Goal: Task Accomplishment & Management: Complete application form

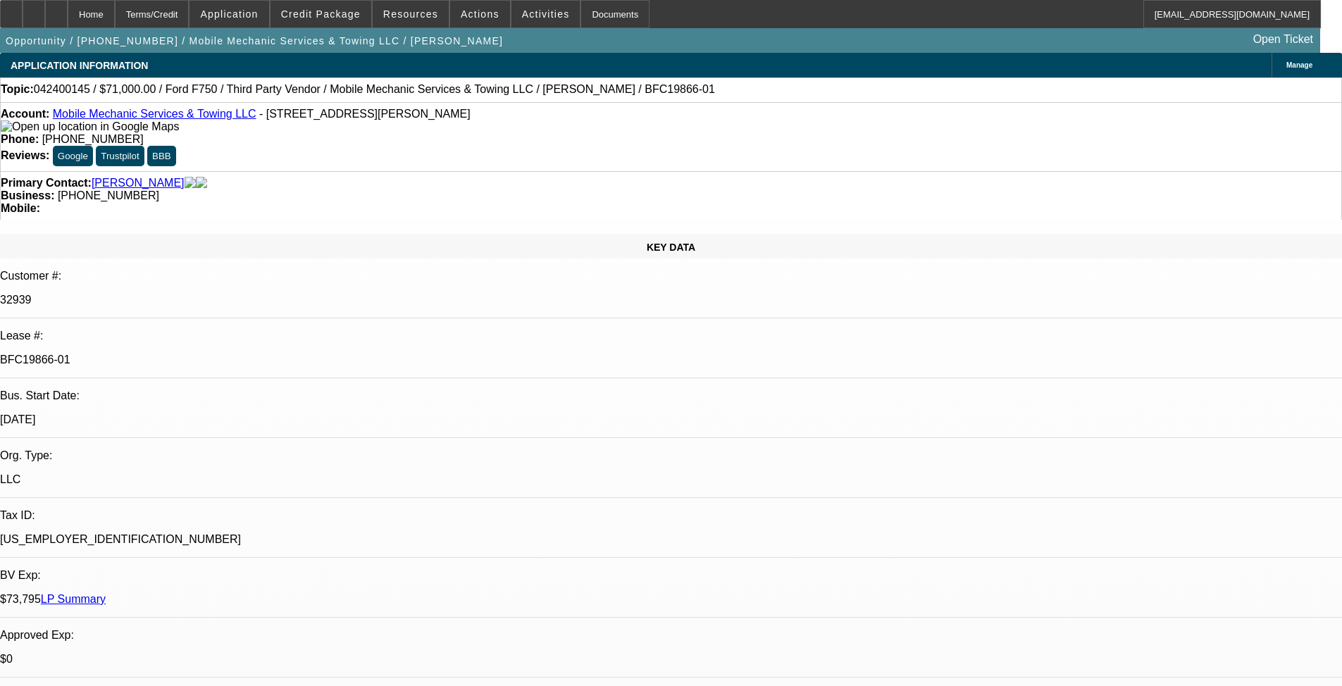
select select "0"
select select "6"
select select "0"
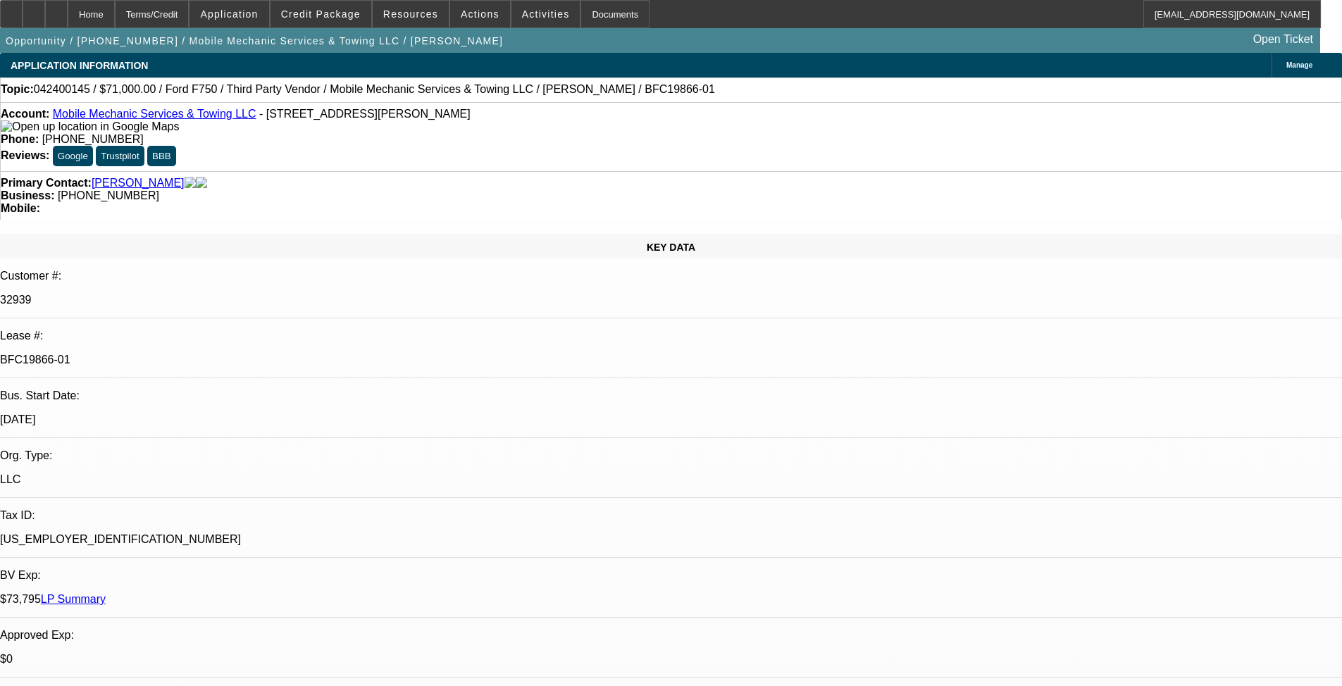
select select "0"
select select "6"
select select "0.2"
select select "0"
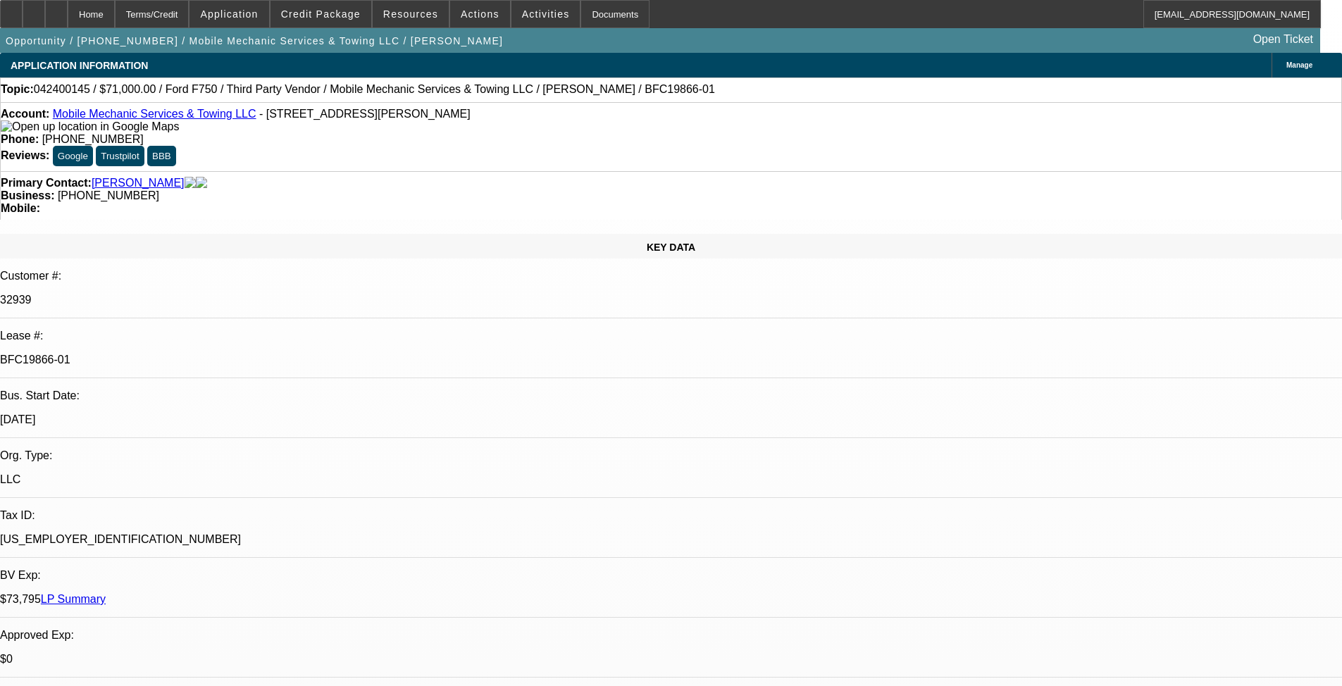
select select "0"
select select "6"
select select "0"
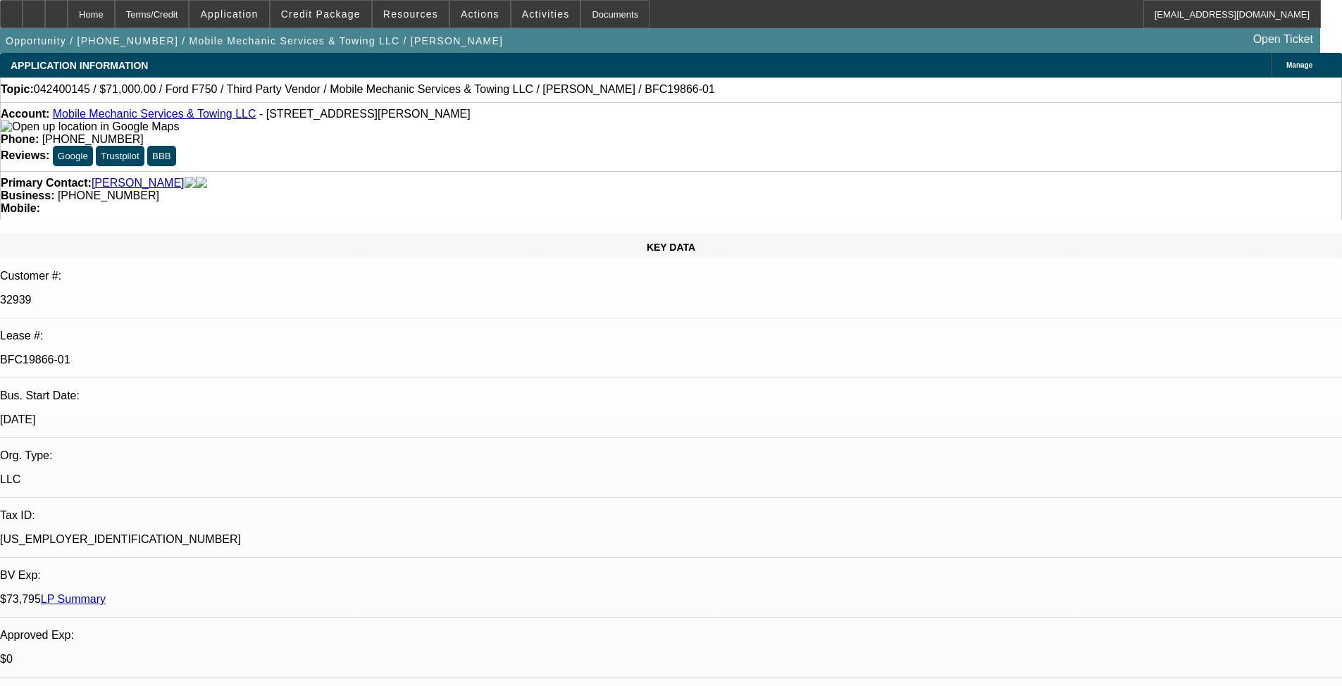
select select "6"
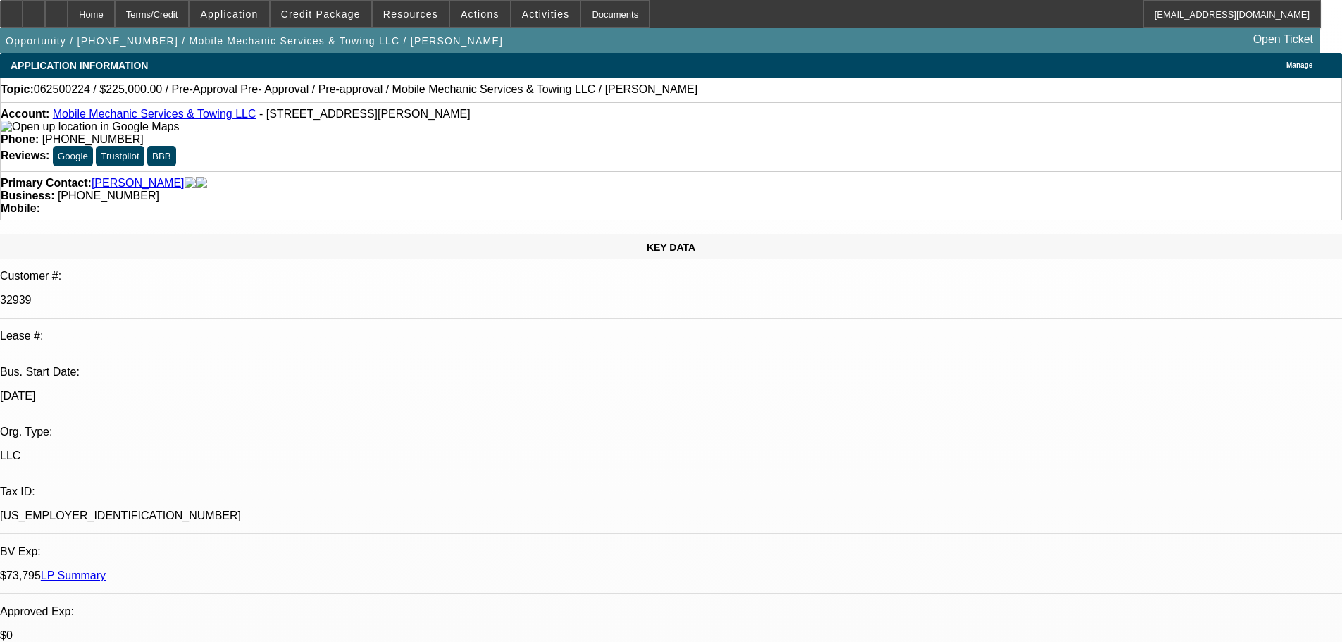
select select "0"
select select "0.1"
select select "4"
select select "0"
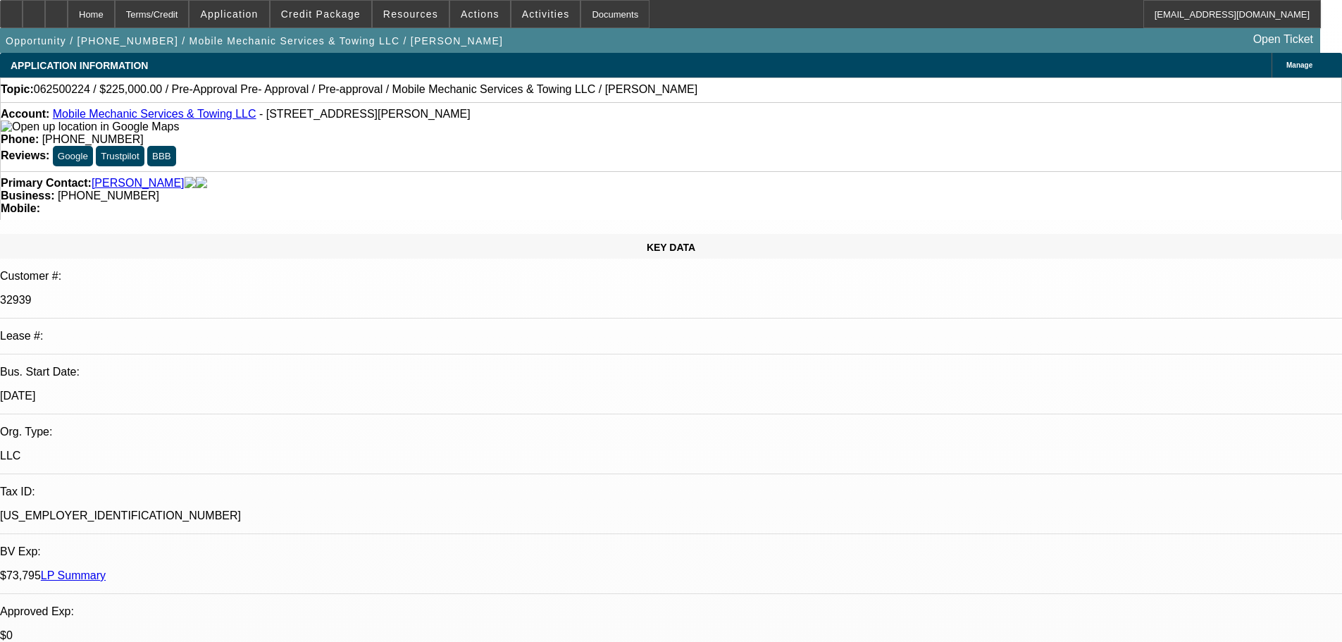
select select "0"
select select "0.1"
select select "4"
select select "0"
select select "2"
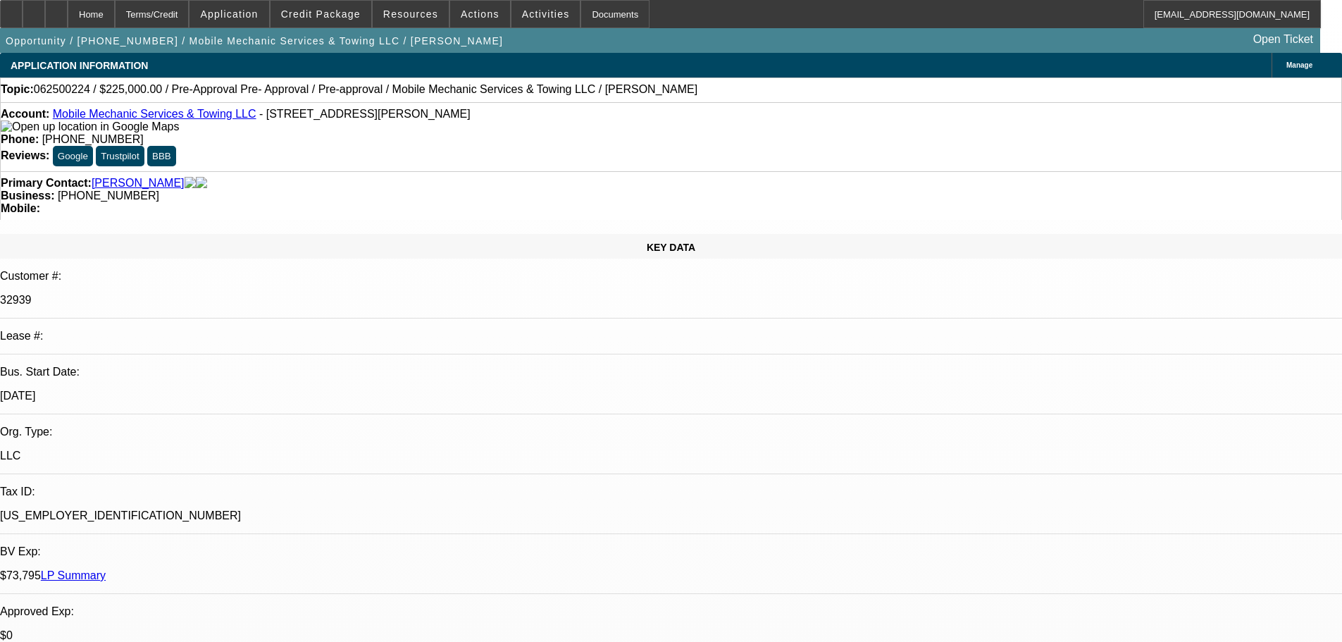
select select "2"
select select "0.1"
select select "4"
select select "0"
select select "2"
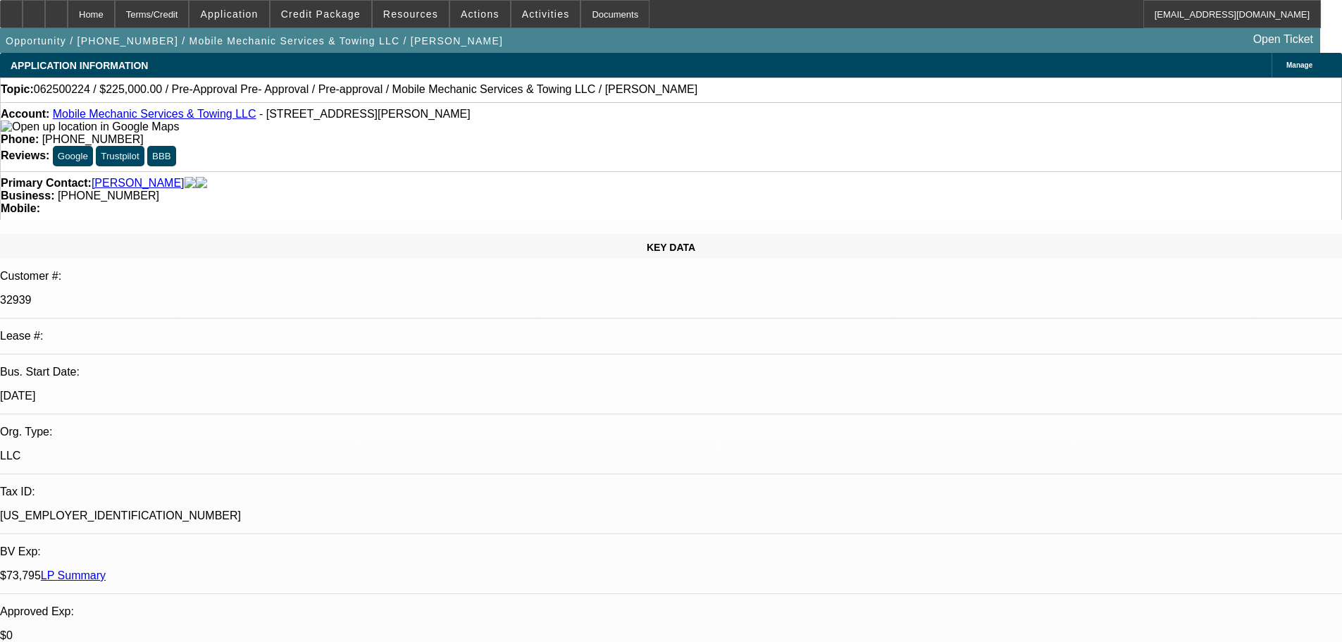
select select "2"
select select "0.1"
select select "4"
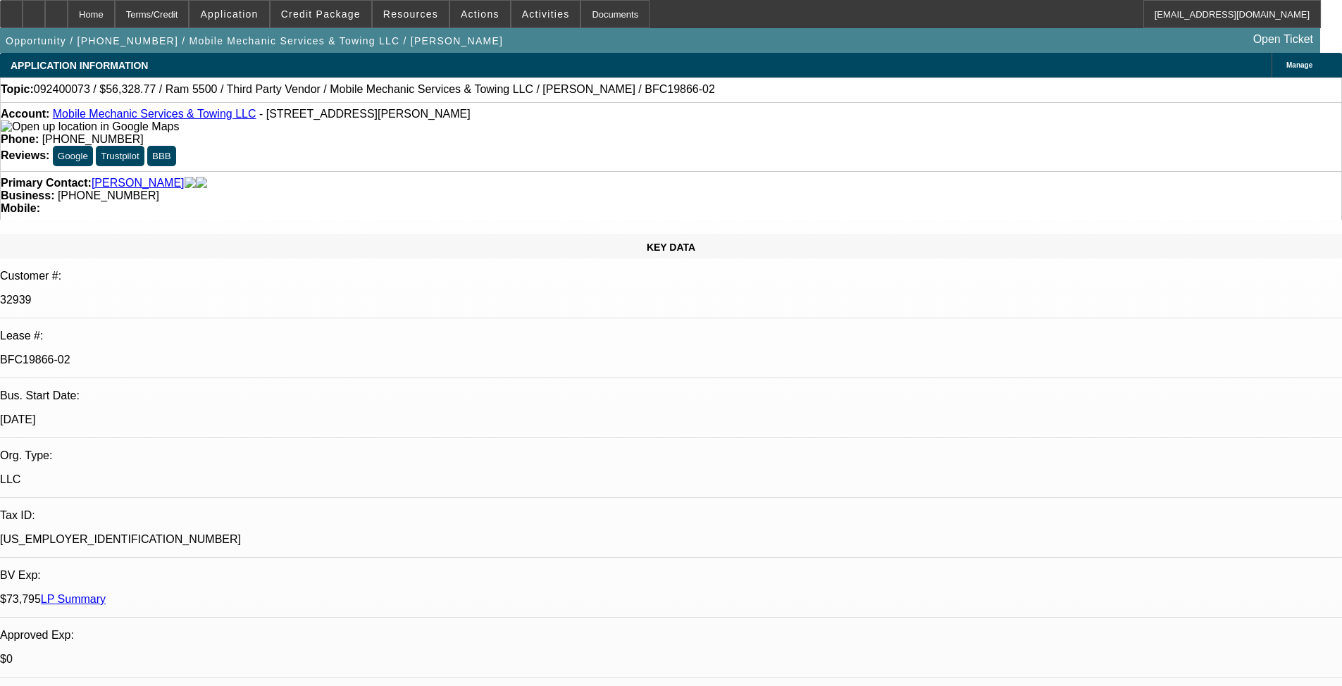
select select "0"
select select "2"
select select "0"
select select "6"
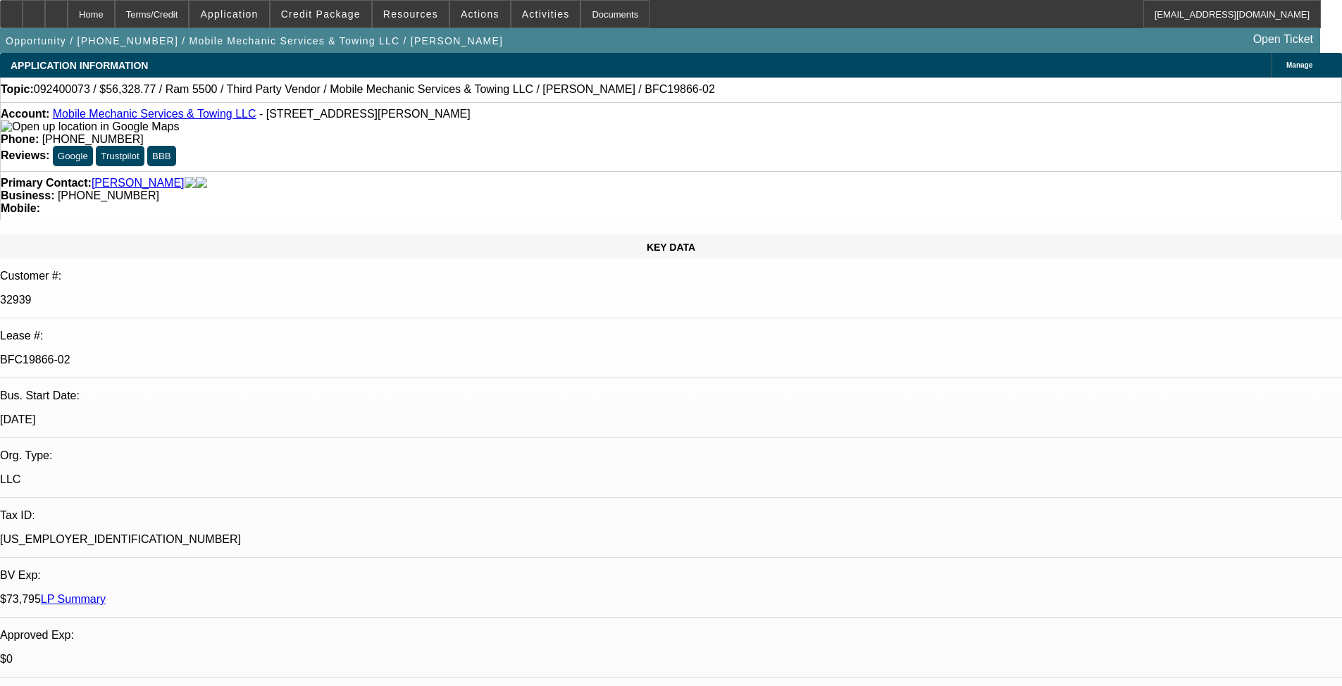
select select "0.15"
select select "0"
select select "2"
select select "0"
select select "6"
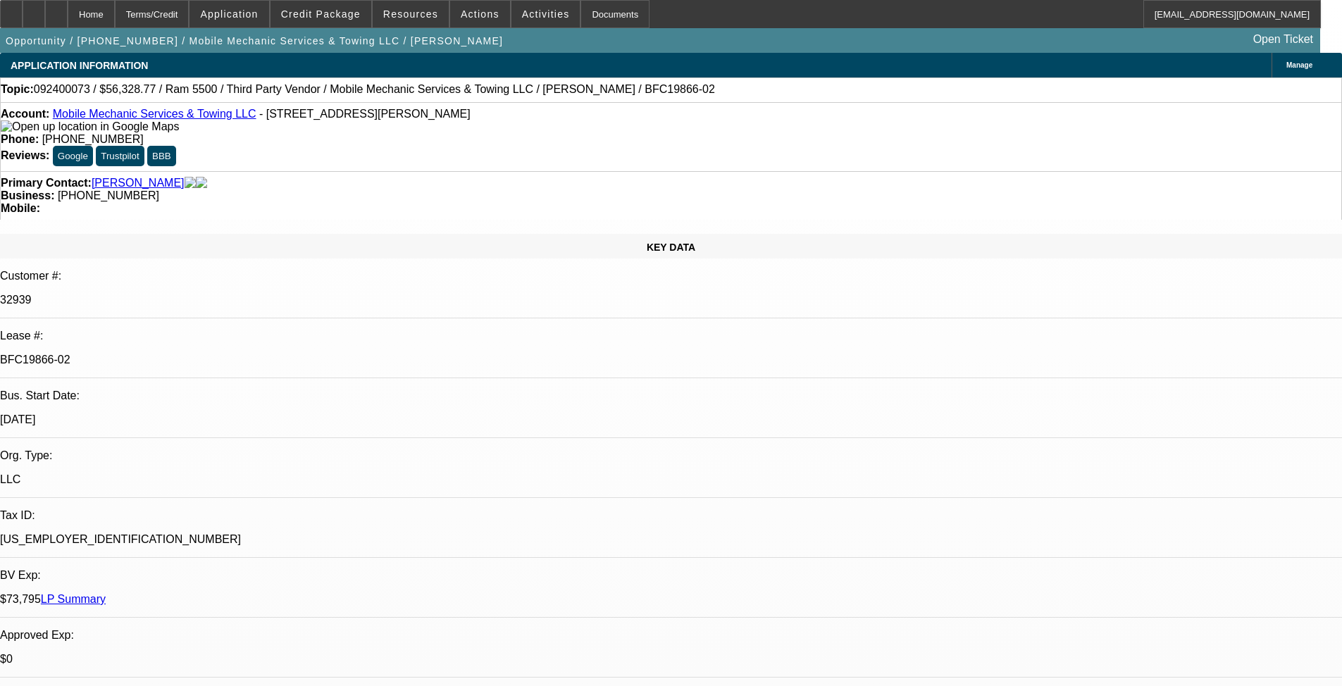
select select "0.15"
select select "2"
select select "0"
select select "6"
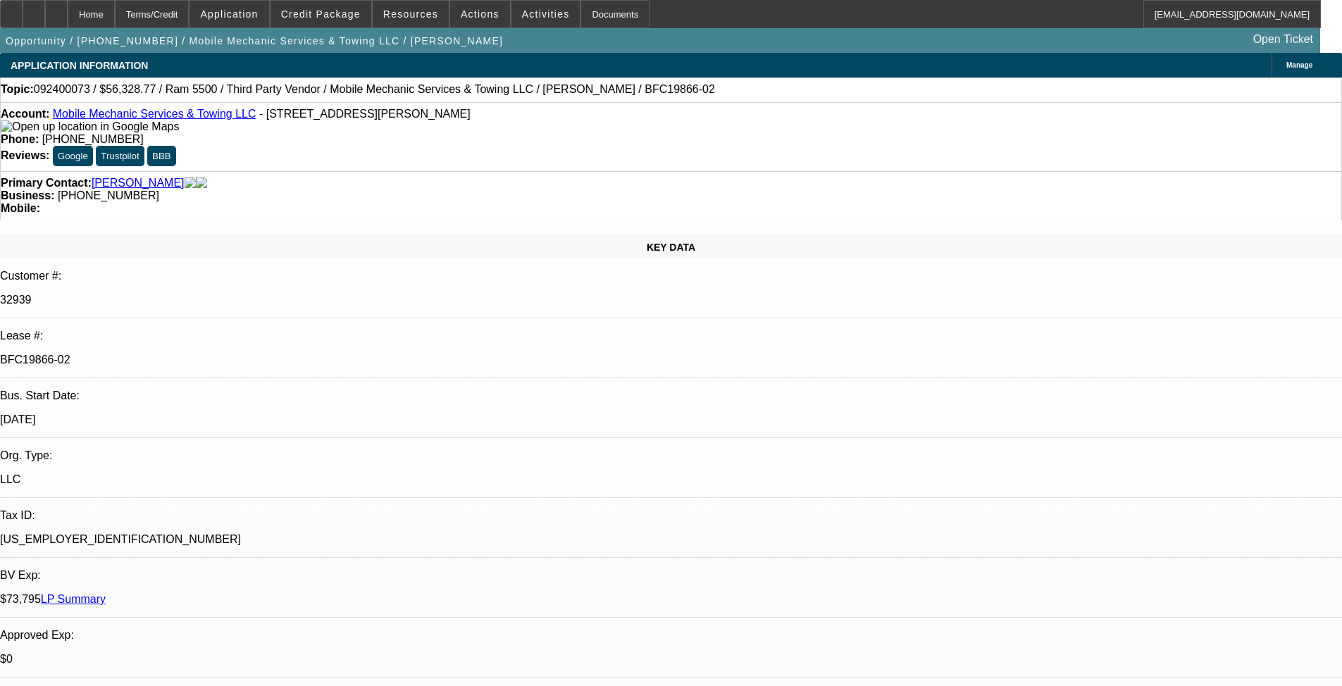
select select "0.15"
select select "2"
select select "0"
select select "6"
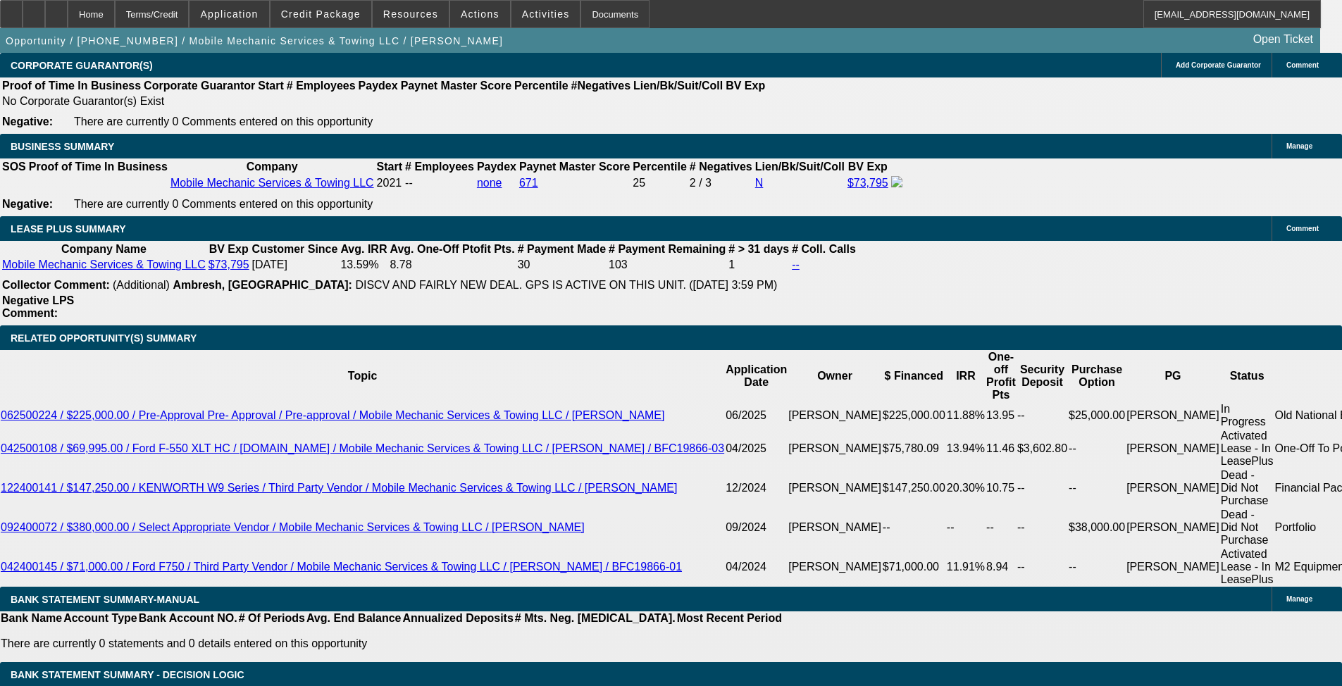
scroll to position [2394, 0]
